Goal: Information Seeking & Learning: Learn about a topic

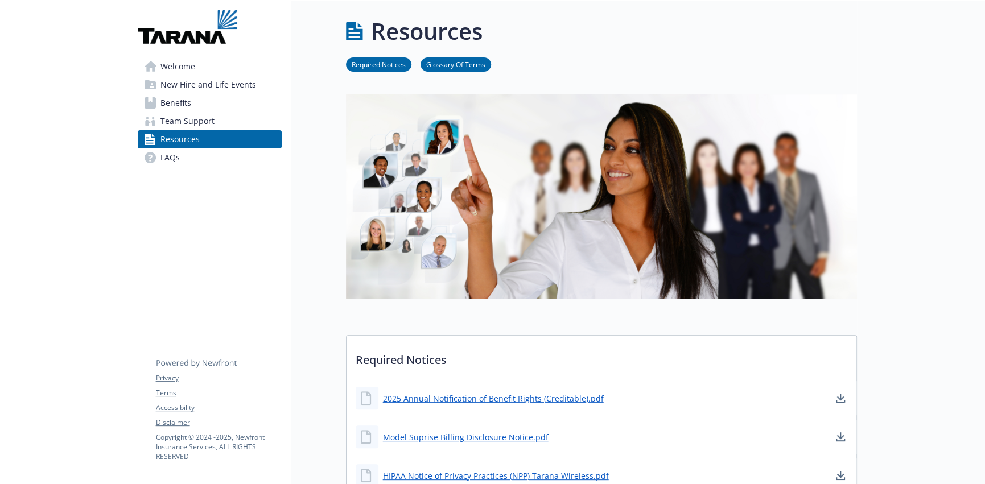
click at [176, 95] on span "Benefits" at bounding box center [175, 103] width 31 height 18
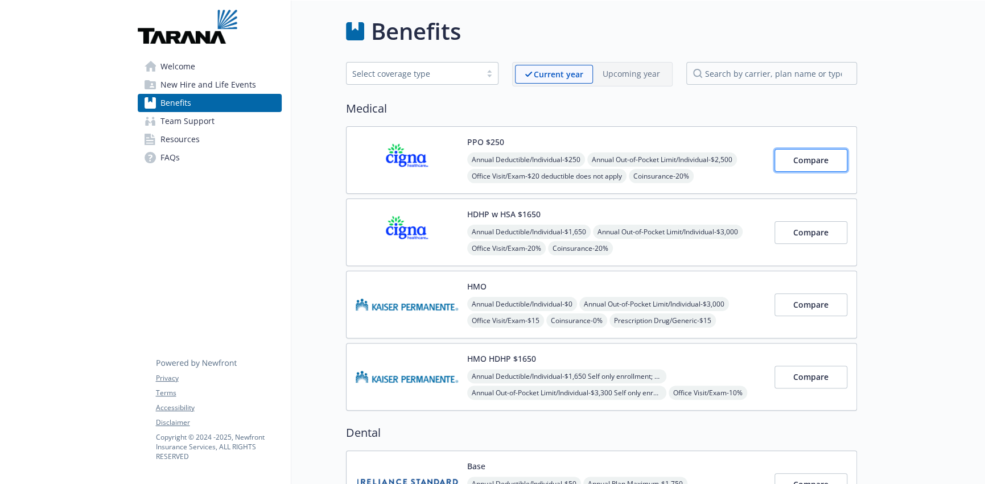
click at [813, 158] on span "Compare" at bounding box center [810, 160] width 35 height 11
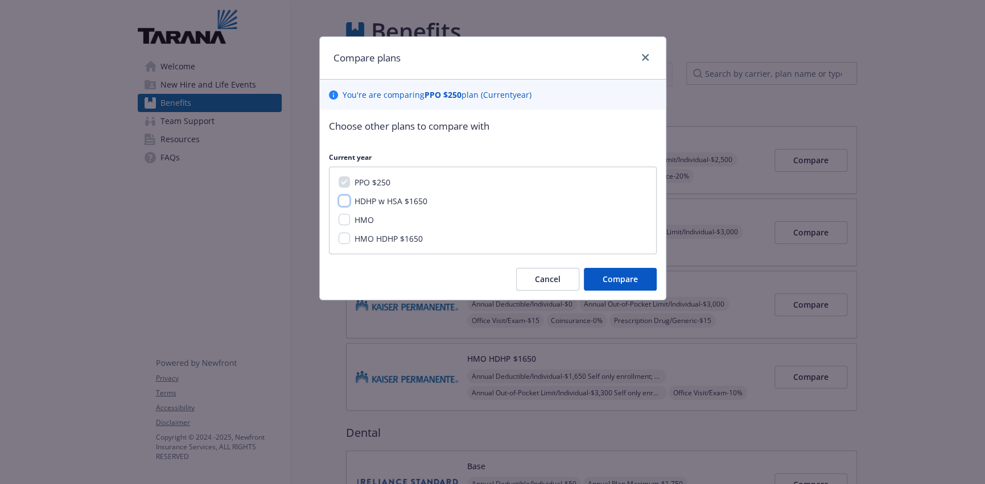
click at [340, 199] on input "HDHP w HSA $1650" at bounding box center [344, 200] width 11 height 11
checkbox input "true"
click at [639, 279] on button "Compare" at bounding box center [620, 279] width 73 height 23
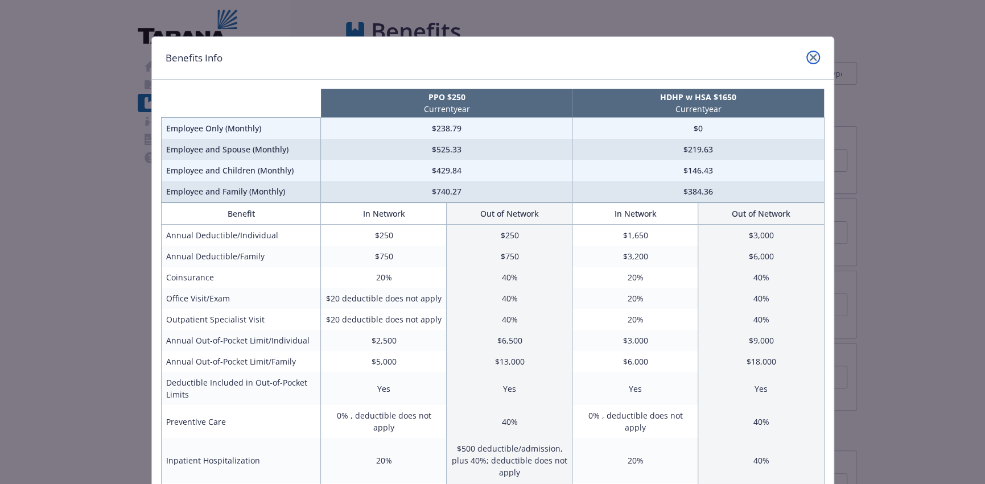
click at [810, 56] on icon "close" at bounding box center [813, 57] width 7 height 7
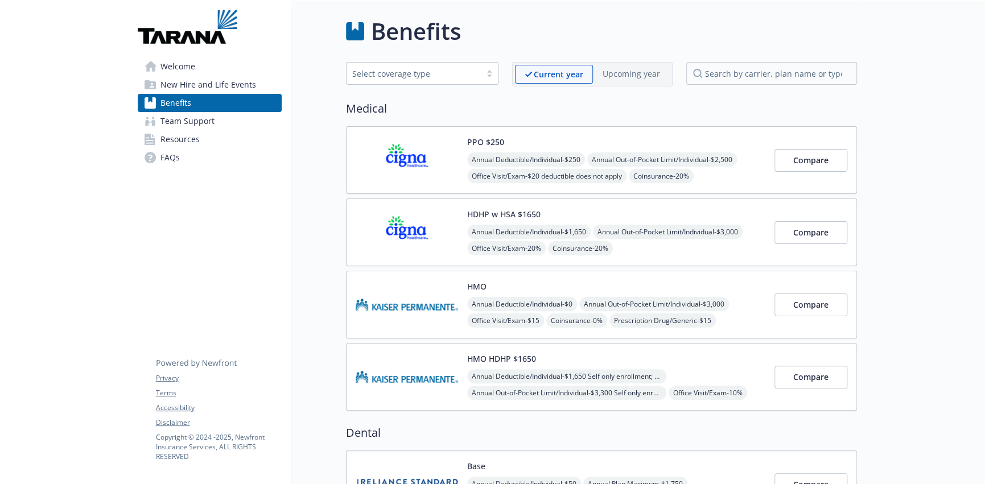
click at [188, 107] on span "Benefits" at bounding box center [175, 103] width 31 height 18
click at [434, 75] on div "Select coverage type" at bounding box center [413, 74] width 123 height 12
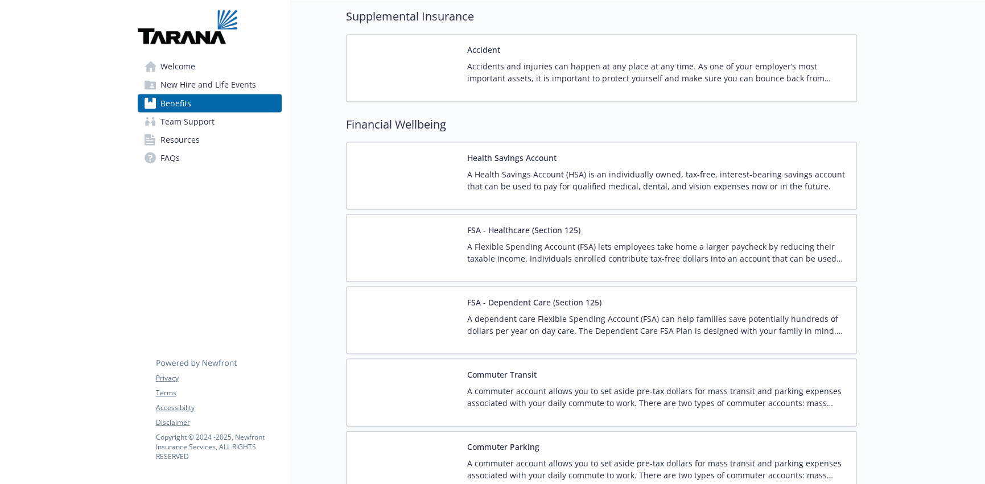
scroll to position [1252, 0]
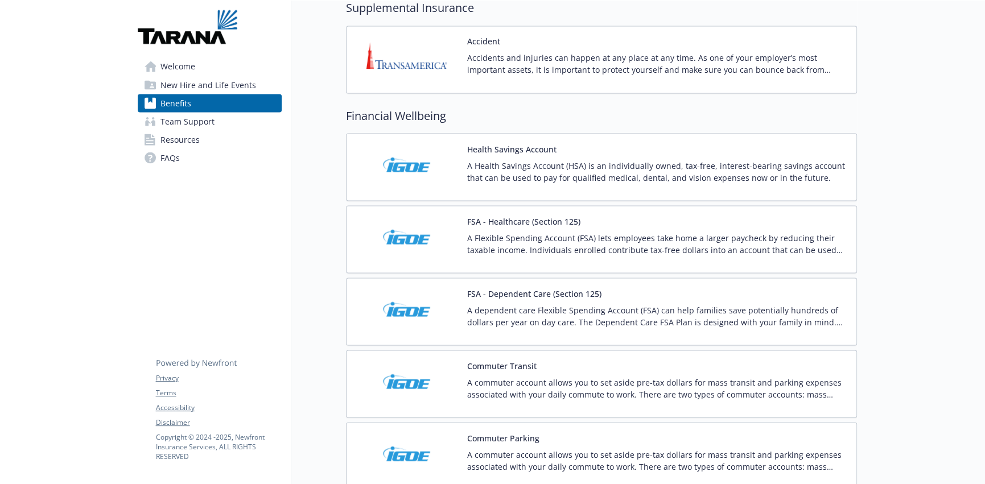
click at [416, 233] on img at bounding box center [407, 239] width 102 height 48
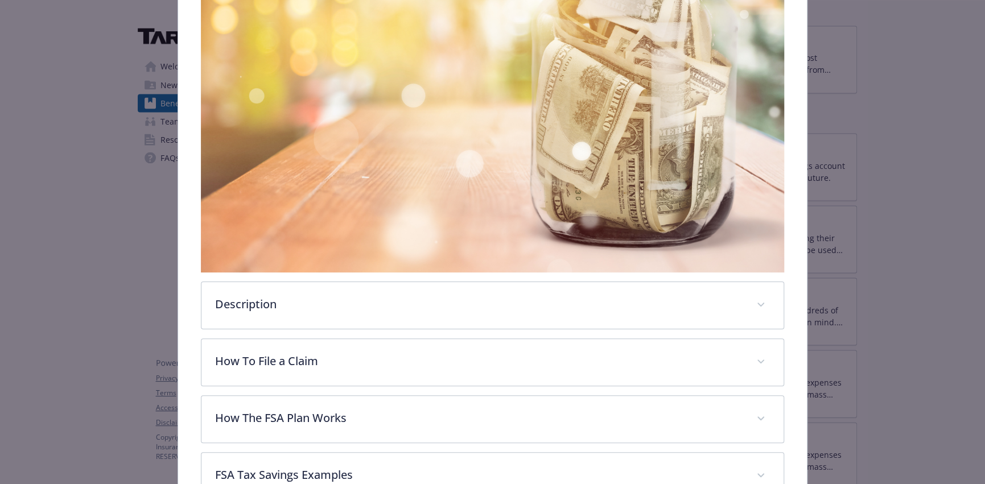
scroll to position [507, 0]
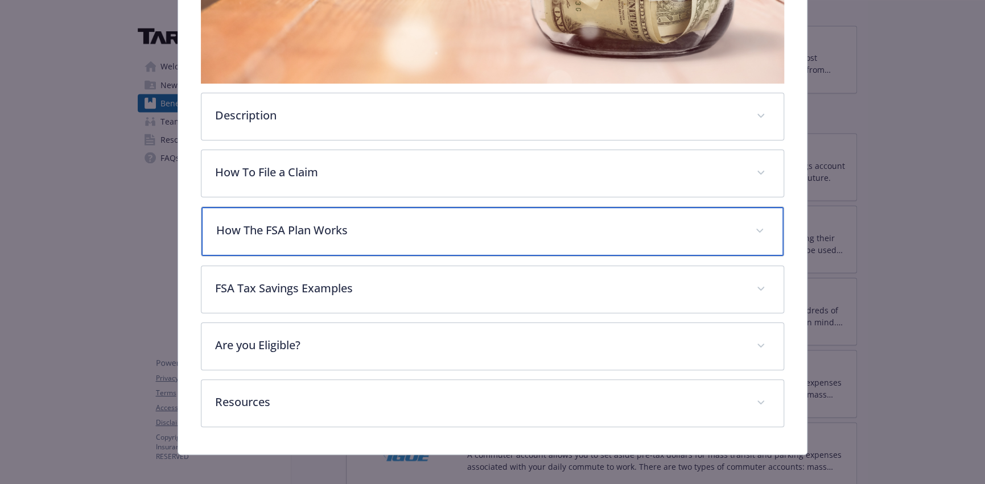
click at [278, 233] on div "How The FSA Plan Works" at bounding box center [492, 231] width 583 height 49
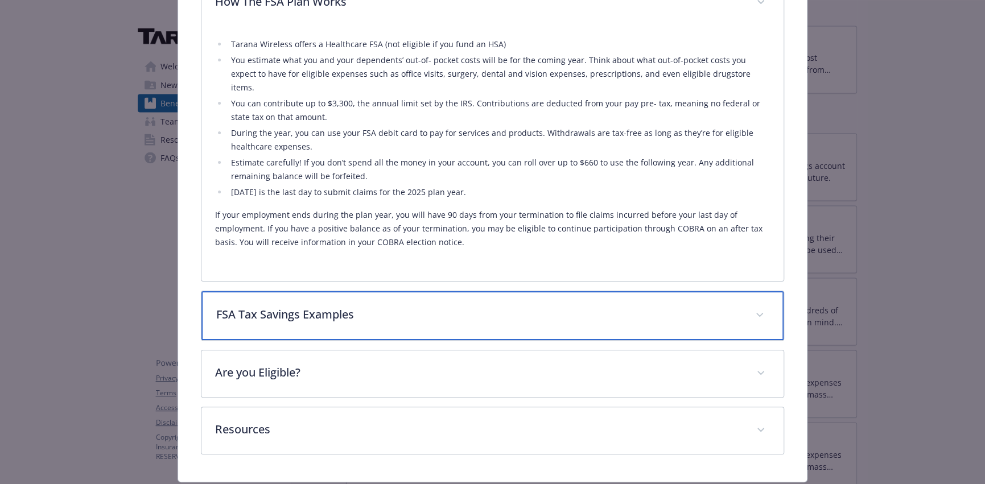
click at [312, 308] on div "FSA Tax Savings Examples" at bounding box center [492, 315] width 583 height 49
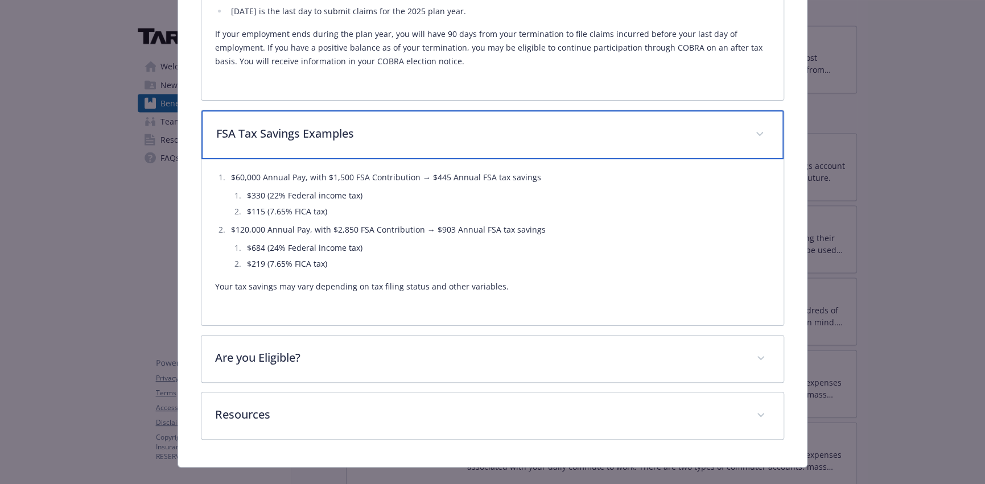
scroll to position [916, 0]
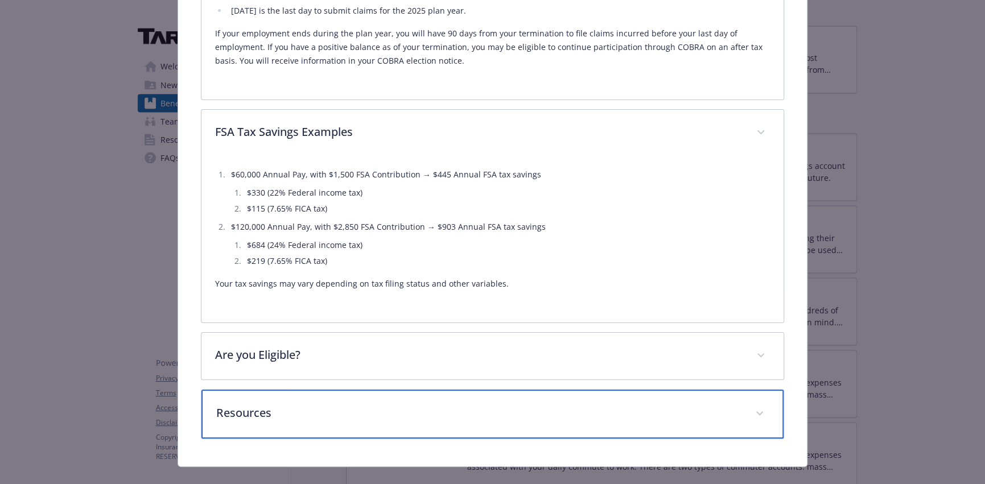
click at [287, 405] on p "Resources" at bounding box center [479, 413] width 526 height 17
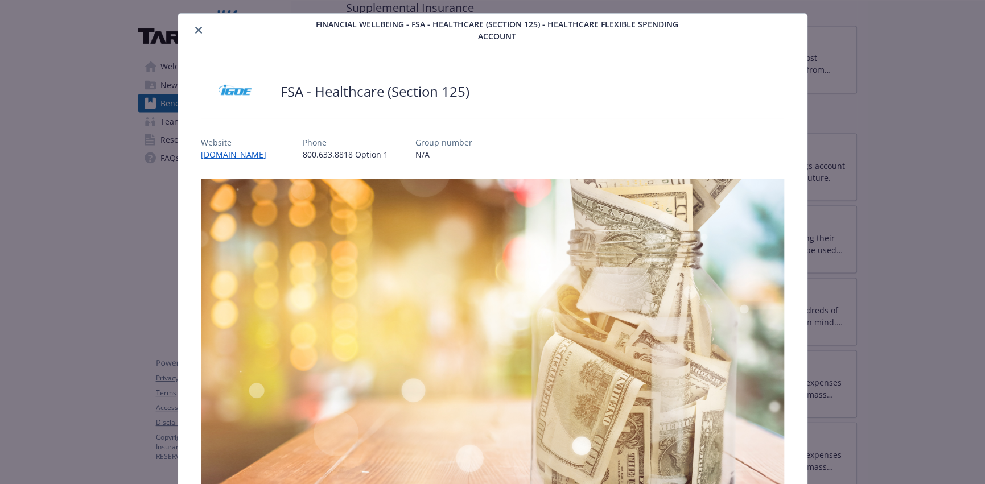
scroll to position [0, 0]
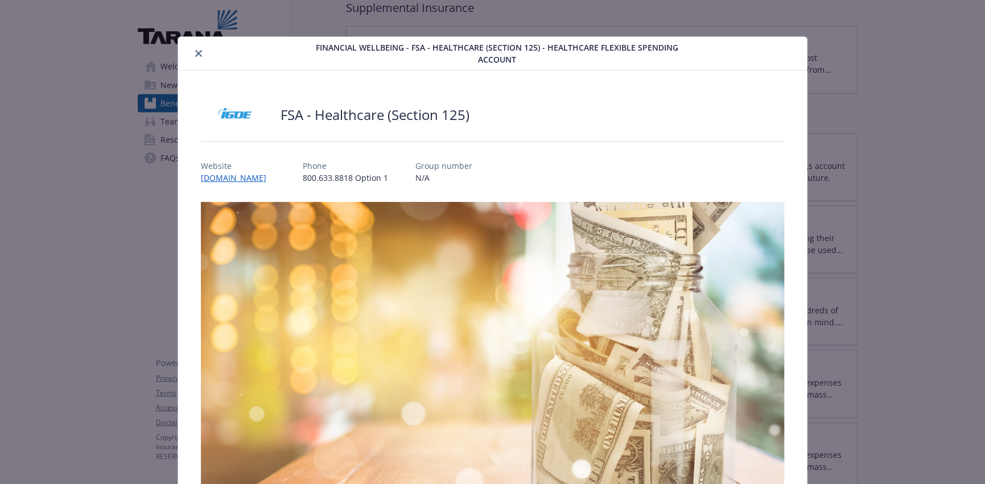
click at [197, 53] on icon "close" at bounding box center [198, 53] width 7 height 7
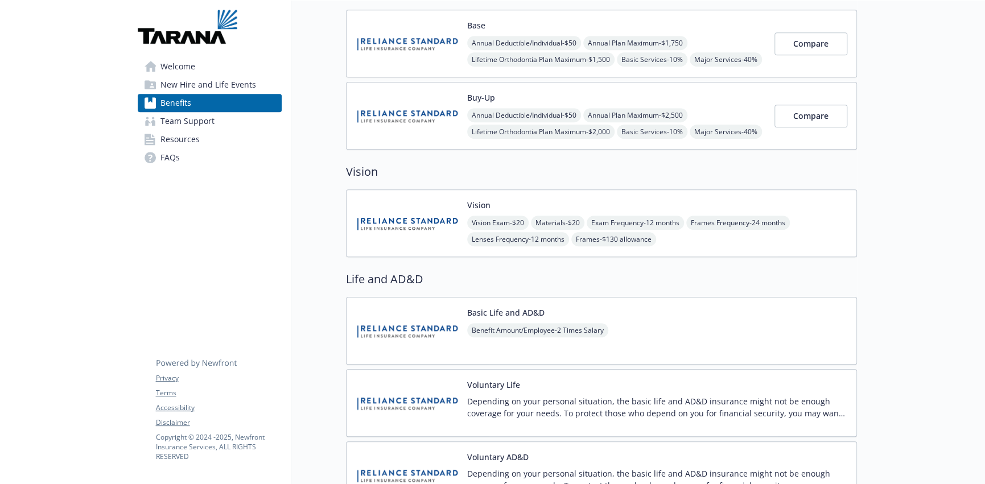
scroll to position [285, 0]
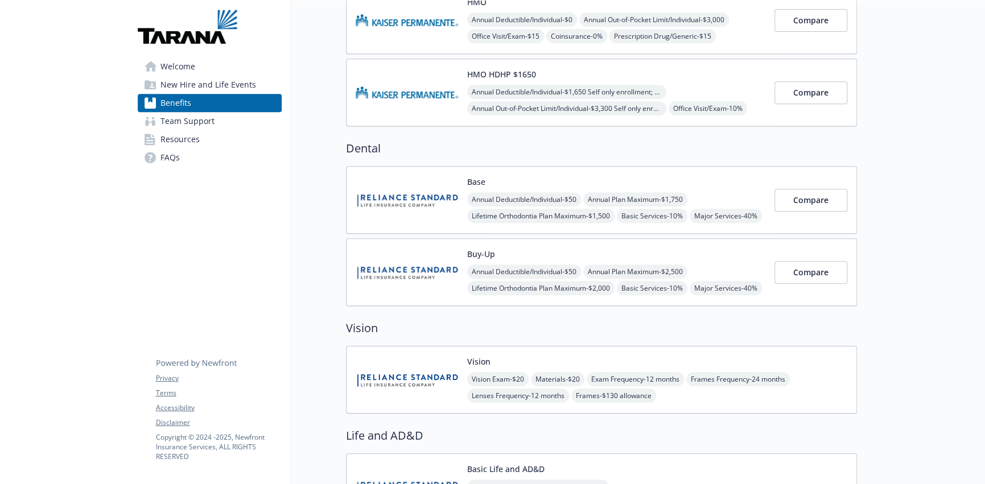
click at [162, 36] on img at bounding box center [188, 27] width 100 height 34
click at [182, 64] on span "Welcome" at bounding box center [177, 66] width 35 height 18
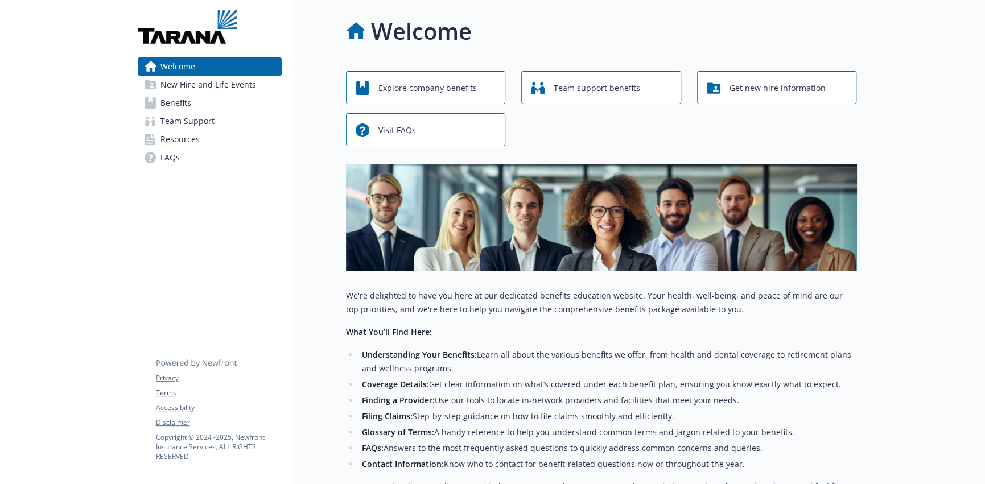
click at [169, 216] on div "Welcome New Hire and Life Events Benefits Team Support Resources FAQs Privacy T…" at bounding box center [210, 319] width 163 height 636
click at [181, 87] on span "New Hire and Life Events" at bounding box center [208, 85] width 96 height 18
